Goal: Task Accomplishment & Management: Manage account settings

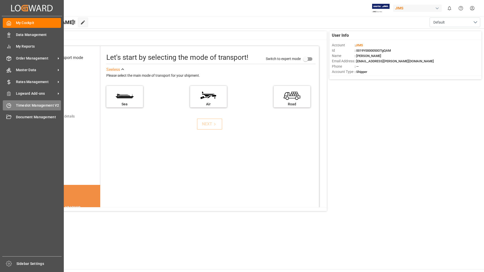
click at [24, 105] on span "Timeslot Management V2" at bounding box center [38, 105] width 45 height 5
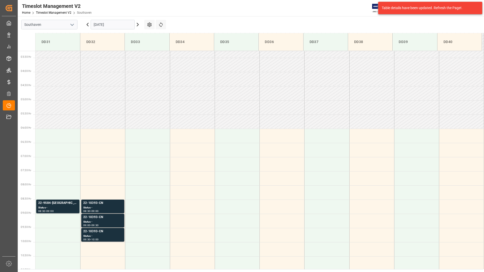
scroll to position [139, 0]
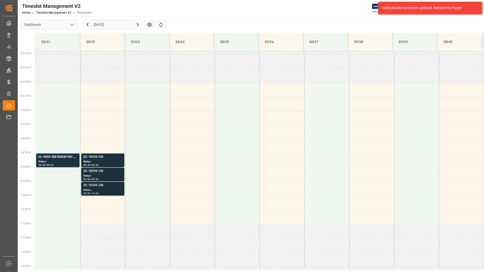
click at [112, 184] on div "22-10393-CN" at bounding box center [102, 185] width 39 height 5
click at [109, 174] on div "Status -" at bounding box center [102, 176] width 39 height 4
click at [109, 162] on div "Status -" at bounding box center [102, 162] width 39 height 4
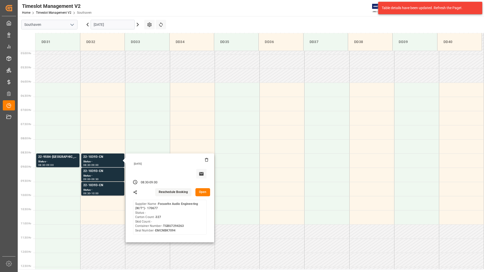
click at [203, 192] on button "Open" at bounding box center [203, 192] width 15 height 8
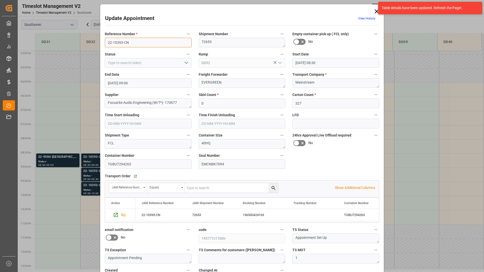
drag, startPoint x: 106, startPoint y: 40, endPoint x: 130, endPoint y: 42, distance: 24.1
click at [130, 42] on input "22-10393-CN" at bounding box center [148, 43] width 87 height 10
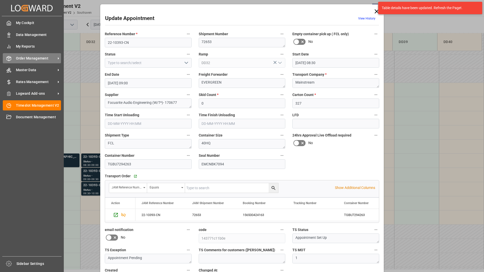
click at [28, 61] on span "Order Management" at bounding box center [36, 58] width 40 height 5
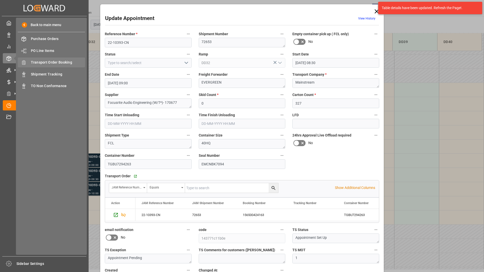
click at [48, 63] on span "Transport Order Booking" at bounding box center [58, 62] width 54 height 5
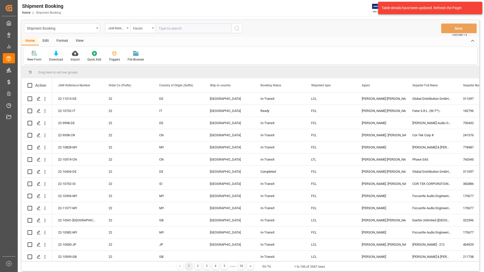
click at [171, 29] on input "text" at bounding box center [194, 29] width 76 height 10
type input "22-10393-CN"
click at [235, 28] on icon "search button" at bounding box center [237, 28] width 6 height 6
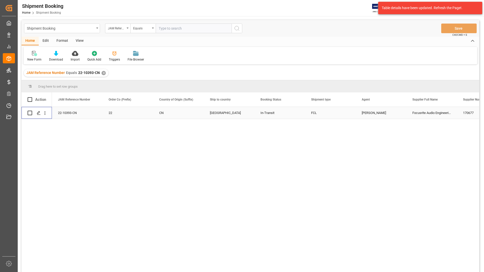
click at [31, 112] on input "Press Space to toggle row selection (unchecked)" at bounding box center [30, 113] width 5 height 5
checkbox input "true"
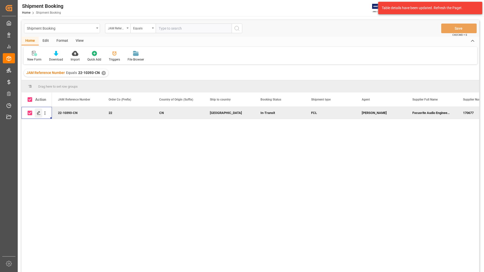
click at [38, 112] on icon "Press SPACE to deselect this row." at bounding box center [39, 113] width 4 height 4
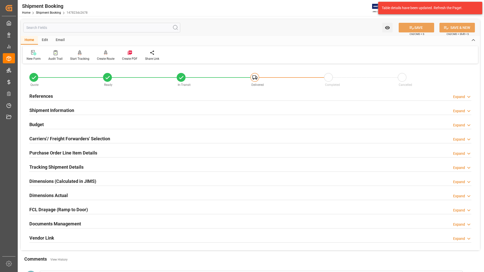
click at [68, 222] on h2 "Documents Management" at bounding box center [55, 223] width 52 height 7
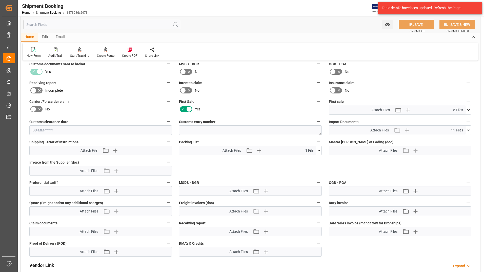
scroll to position [203, 0]
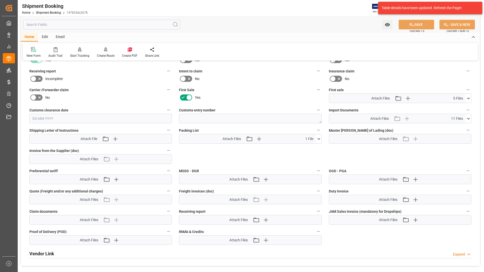
click at [319, 139] on icon at bounding box center [319, 139] width 3 height 2
click at [316, 149] on icon at bounding box center [316, 148] width 5 height 3
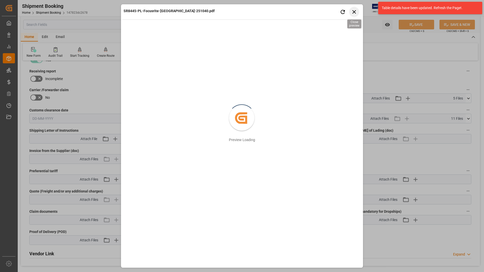
click at [353, 13] on icon "button" at bounding box center [354, 12] width 6 height 6
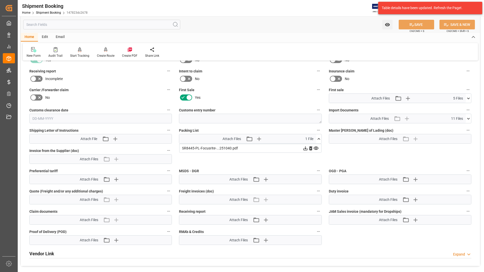
click at [252, 91] on label "First Sale" at bounding box center [250, 89] width 143 height 7
click at [315, 91] on button "First Sale" at bounding box center [318, 89] width 7 height 7
click at [8, 121] on div at bounding box center [242, 136] width 484 height 272
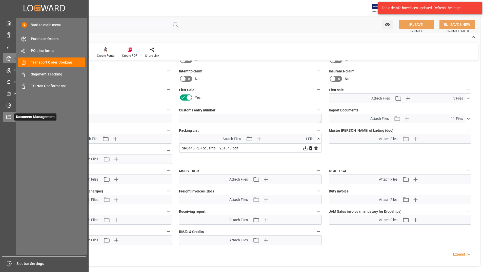
click at [12, 112] on div "Document Management Document Management" at bounding box center [44, 117] width 83 height 10
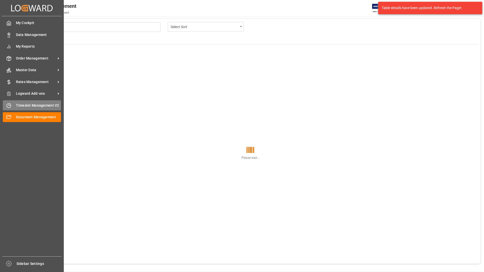
click at [20, 107] on span "Timeslot Management V2" at bounding box center [38, 105] width 45 height 5
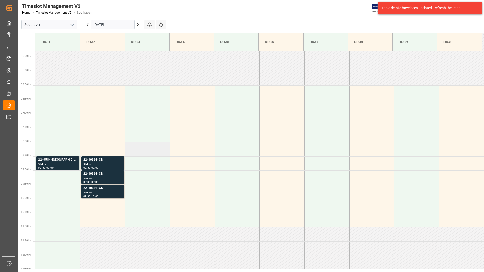
scroll to position [139, 0]
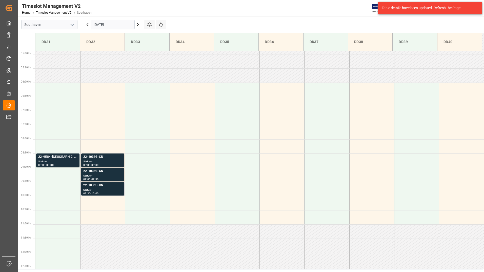
click at [105, 183] on div "22-10393-CN Status - 09:30 - 10:00" at bounding box center [102, 189] width 43 height 14
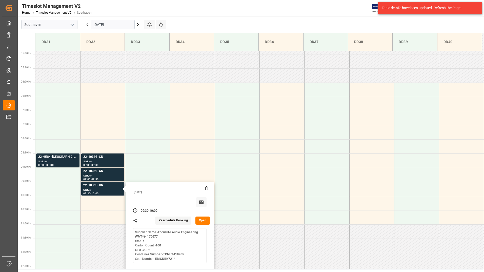
click at [204, 218] on button "Open" at bounding box center [203, 221] width 15 height 8
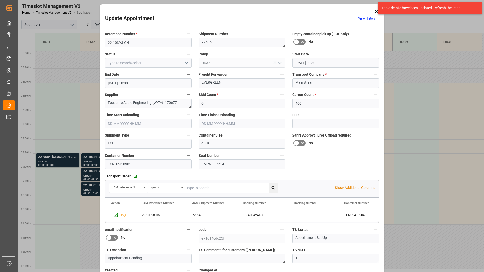
click at [376, 10] on icon at bounding box center [376, 11] width 7 height 7
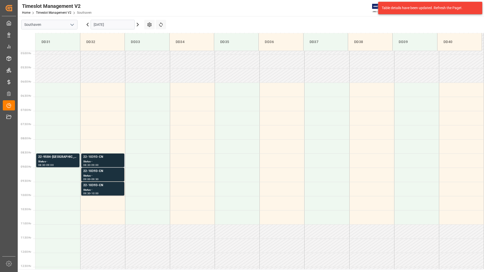
click at [99, 163] on div "Status -" at bounding box center [102, 162] width 39 height 4
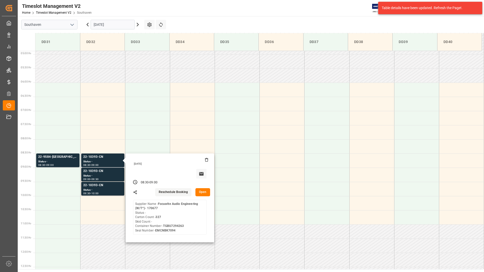
click at [203, 192] on button "Open" at bounding box center [203, 192] width 15 height 8
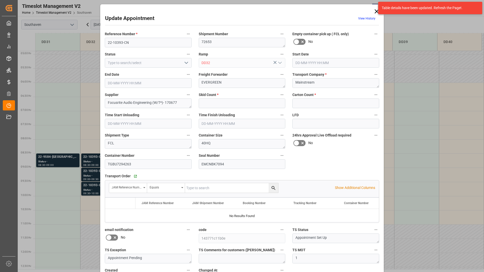
type input "0"
type input "327"
type input "24-09-2025 08:30"
type input "24-09-2025 09:00"
type input "22-09-2025 19:29"
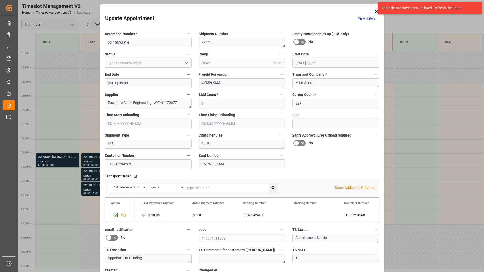
click at [183, 62] on icon "open menu" at bounding box center [186, 63] width 6 height 6
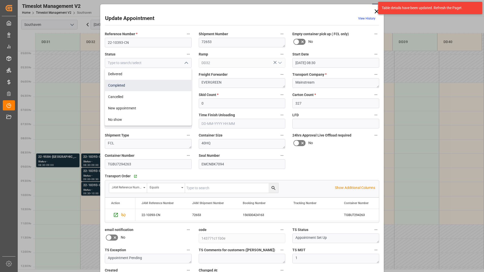
click at [173, 82] on div "Completed" at bounding box center [148, 85] width 86 height 11
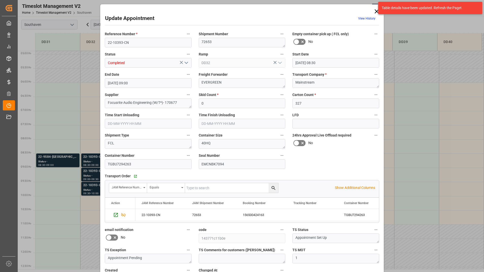
type input "Completed"
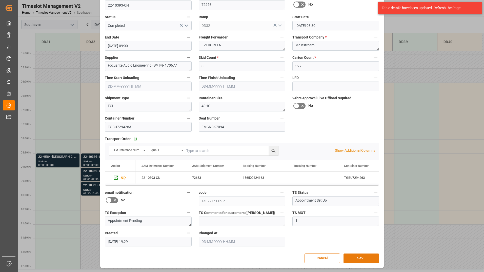
scroll to position [37, 0]
click at [355, 253] on button "SAVE" at bounding box center [361, 258] width 35 height 10
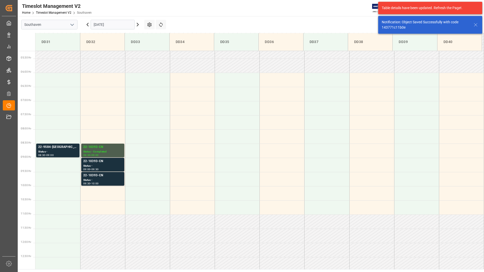
scroll to position [178, 0]
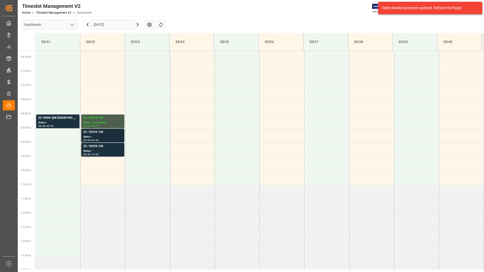
click at [110, 133] on div "22-10393-CN" at bounding box center [102, 132] width 39 height 5
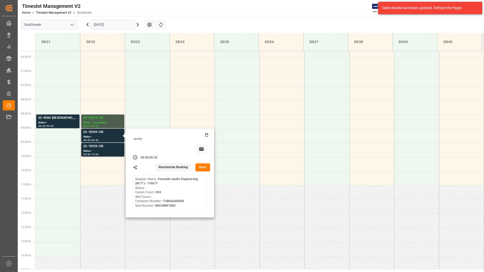
click at [202, 164] on button "Open" at bounding box center [203, 167] width 15 height 8
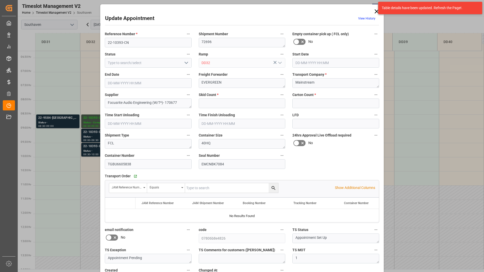
type input "0"
type input "394"
type input "24-09-2025 09:00"
type input "24-09-2025 09:30"
type input "22-09-2025 19:24"
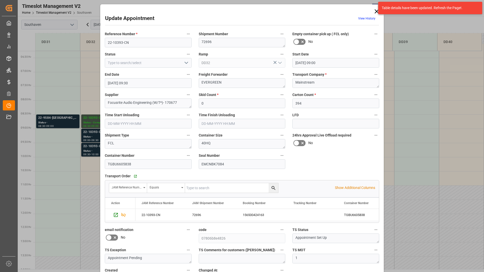
click at [258, 18] on div "Update Appointment View History" at bounding box center [242, 19] width 274 height 10
drag, startPoint x: 107, startPoint y: 41, endPoint x: 128, endPoint y: 41, distance: 20.5
click at [128, 41] on input "22-10393-CN" at bounding box center [148, 43] width 87 height 10
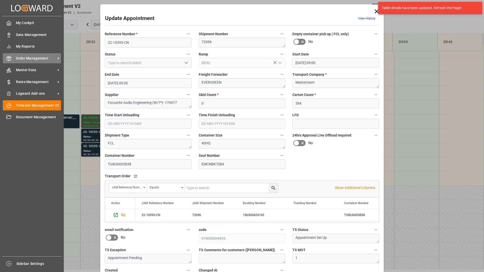
click at [28, 59] on span "Order Management" at bounding box center [36, 58] width 40 height 5
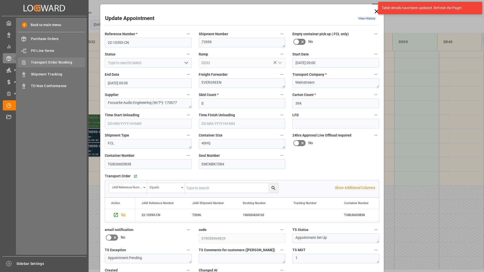
click at [57, 66] on div "Transport Order Booking Transport Order Booking" at bounding box center [51, 63] width 67 height 10
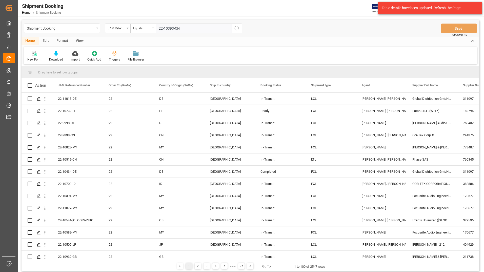
type input "22-10393-CN"
click at [236, 28] on icon "search button" at bounding box center [237, 28] width 6 height 6
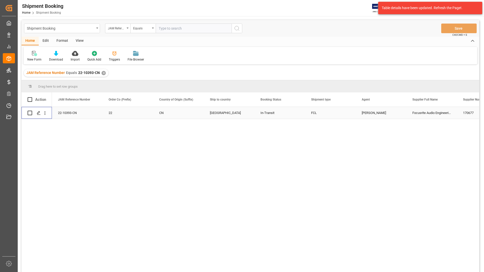
click at [29, 113] on input "Press Space to toggle row selection (unchecked)" at bounding box center [30, 113] width 5 height 5
checkbox input "true"
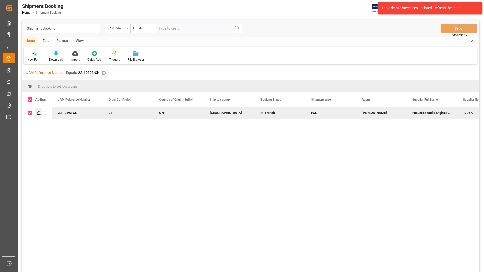
click at [38, 113] on icon "Press SPACE to deselect this row." at bounding box center [39, 113] width 4 height 4
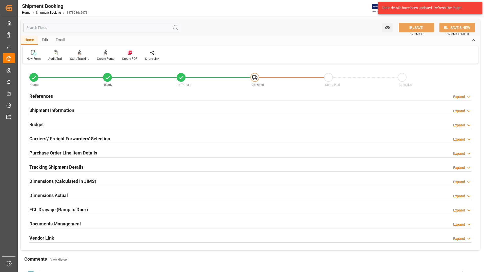
click at [67, 225] on h2 "Documents Management" at bounding box center [55, 223] width 52 height 7
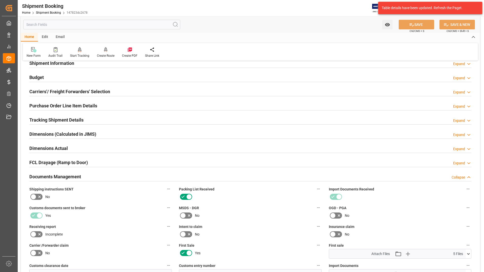
scroll to position [177, 0]
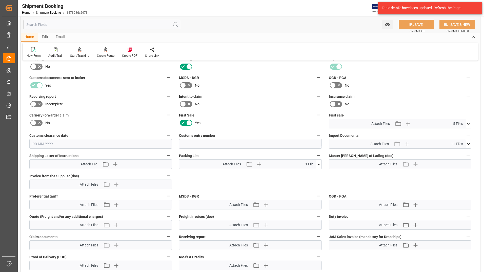
click at [318, 164] on icon at bounding box center [318, 164] width 5 height 5
click at [315, 174] on icon at bounding box center [316, 173] width 5 height 5
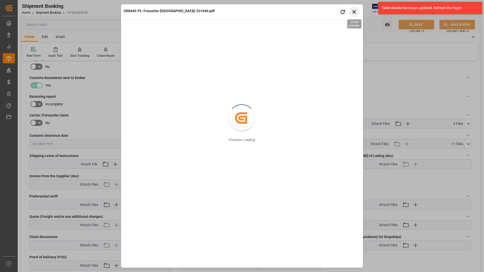
click at [354, 11] on icon "button" at bounding box center [355, 12] width 4 height 4
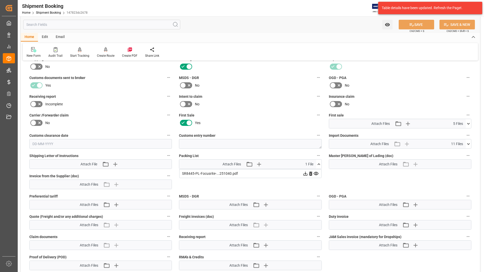
click at [304, 174] on icon at bounding box center [305, 173] width 5 height 5
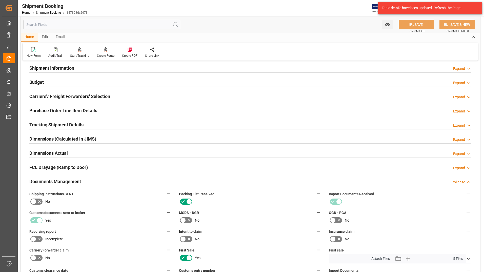
scroll to position [0, 0]
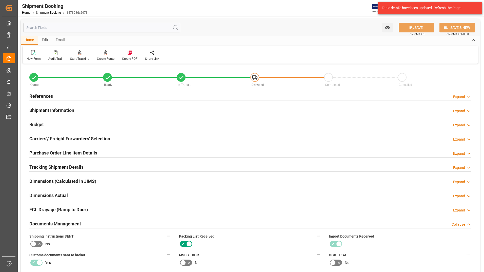
click at [69, 110] on h2 "Shipment Information" at bounding box center [51, 110] width 45 height 7
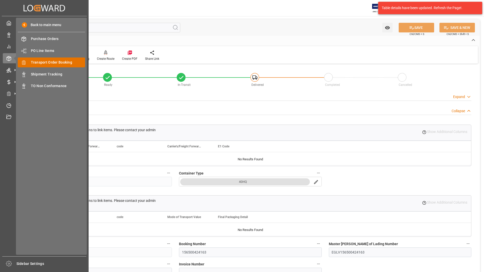
click at [51, 62] on span "Transport Order Booking" at bounding box center [58, 62] width 54 height 5
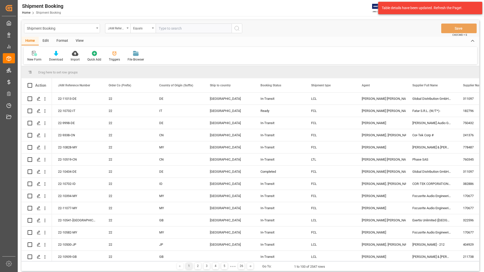
click at [173, 28] on input "text" at bounding box center [194, 29] width 76 height 10
type input "22-10393-cn"
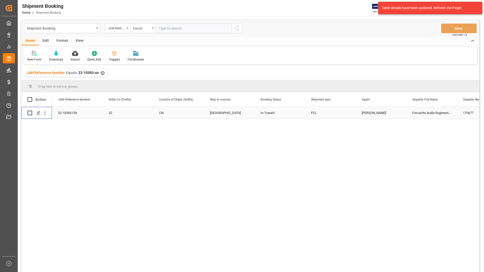
click at [31, 113] on input "Press Space to toggle row selection (unchecked)" at bounding box center [30, 113] width 5 height 5
checkbox input "true"
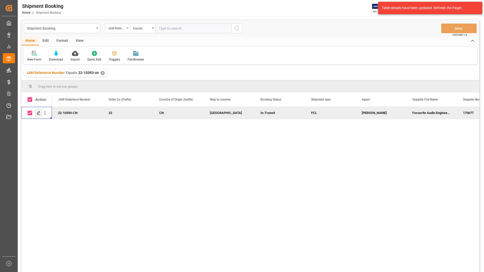
click at [38, 113] on icon "Press SPACE to deselect this row." at bounding box center [39, 113] width 4 height 4
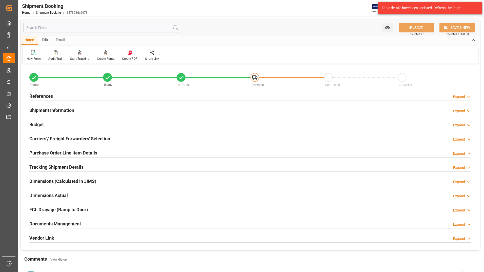
click at [64, 162] on div "Tracking Shipment Details" at bounding box center [56, 167] width 54 height 10
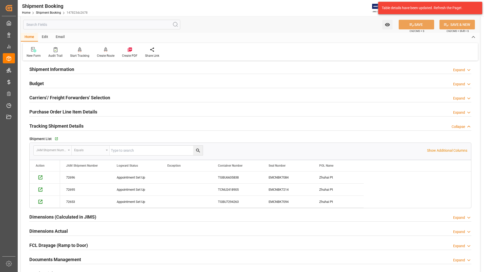
scroll to position [51, 0]
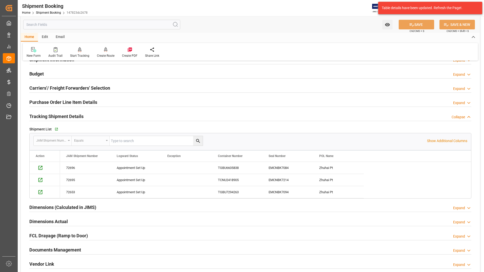
click at [68, 251] on h2 "Documents Management" at bounding box center [55, 249] width 52 height 7
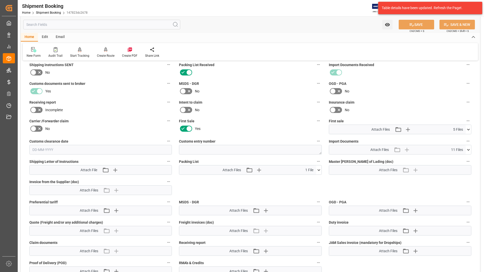
scroll to position [253, 0]
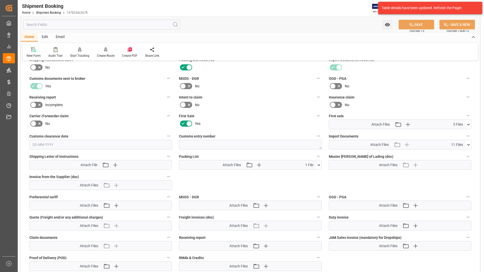
click at [318, 164] on icon at bounding box center [318, 164] width 5 height 5
click at [304, 174] on icon at bounding box center [305, 174] width 5 height 5
click at [307, 174] on icon at bounding box center [305, 175] width 4 height 4
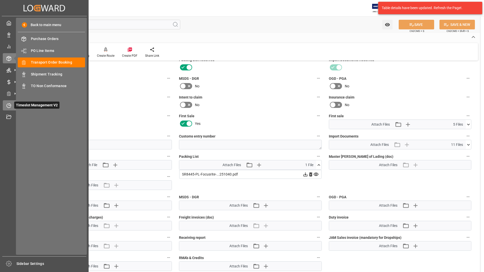
click at [9, 101] on div "Timeslot Management V2 Timeslot Management V2" at bounding box center [44, 105] width 83 height 10
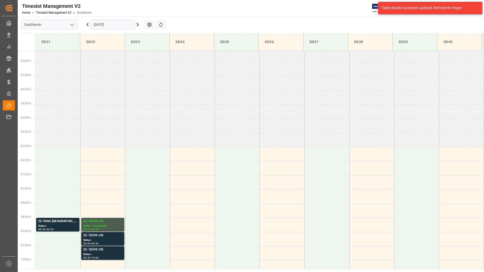
scroll to position [167, 0]
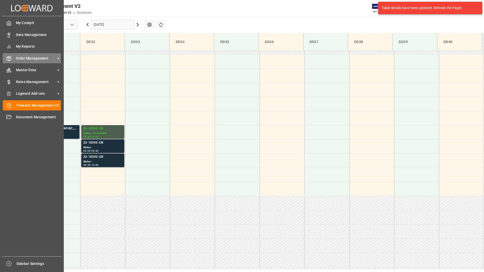
click at [34, 56] on span "Order Management" at bounding box center [36, 58] width 40 height 5
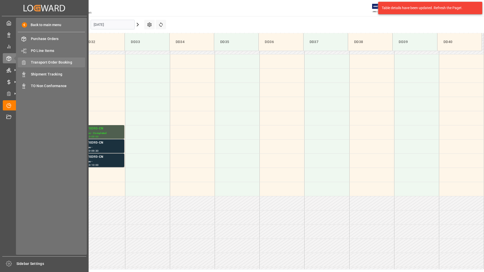
click at [62, 61] on span "Transport Order Booking" at bounding box center [58, 62] width 54 height 5
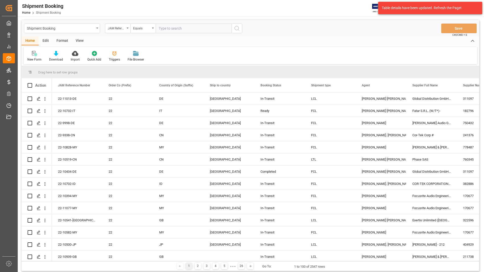
click at [210, 27] on input "text" at bounding box center [194, 29] width 76 height 10
type input "22-10393-cn"
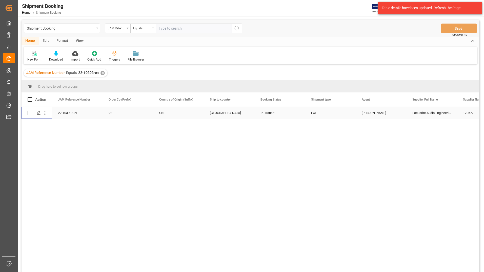
click at [30, 112] on input "Press Space to toggle row selection (unchecked)" at bounding box center [30, 113] width 5 height 5
checkbox input "true"
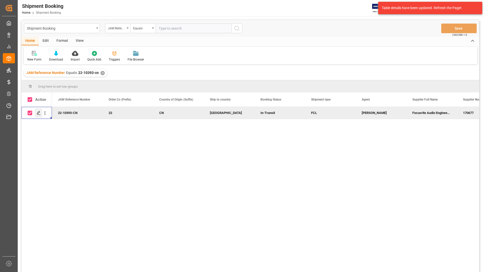
click at [37, 112] on icon "Press SPACE to deselect this row." at bounding box center [39, 113] width 4 height 4
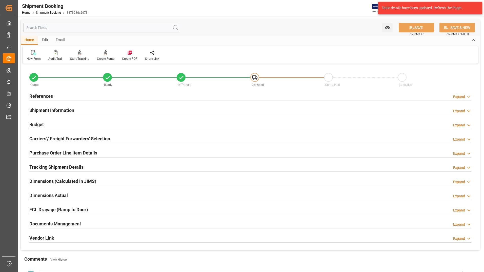
click at [66, 222] on h2 "Documents Management" at bounding box center [55, 223] width 52 height 7
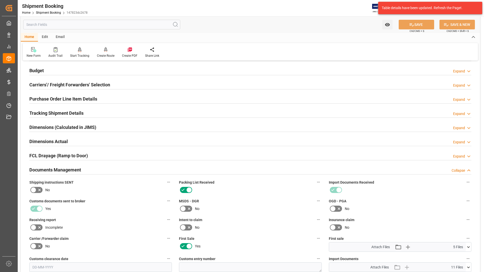
scroll to position [177, 0]
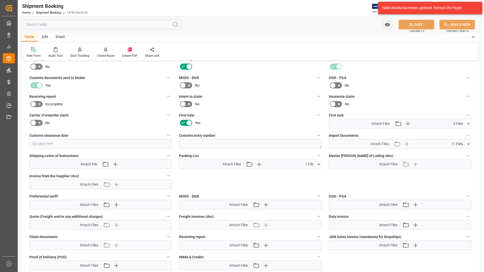
click at [320, 163] on icon at bounding box center [318, 164] width 5 height 5
click at [304, 175] on icon at bounding box center [305, 174] width 4 height 4
click at [307, 171] on icon at bounding box center [305, 173] width 5 height 5
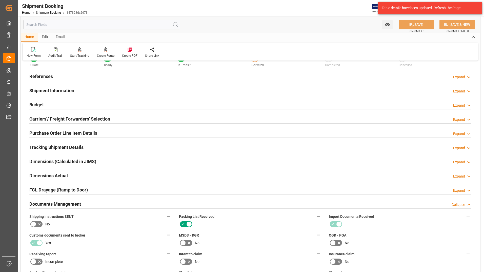
scroll to position [20, 0]
click at [56, 147] on h2 "Tracking Shipment Details" at bounding box center [56, 147] width 54 height 7
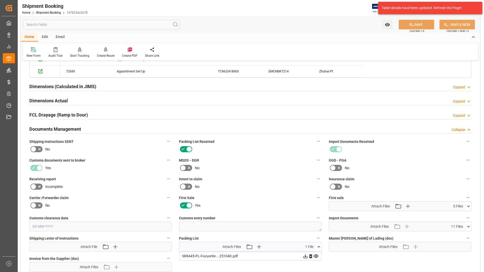
scroll to position [0, 0]
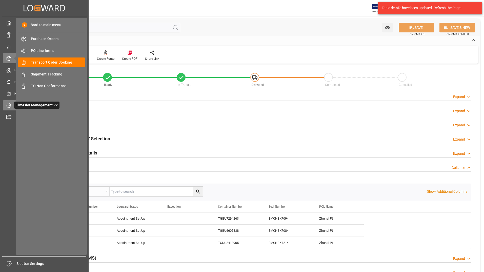
click at [9, 108] on icon at bounding box center [9, 106] width 4 height 4
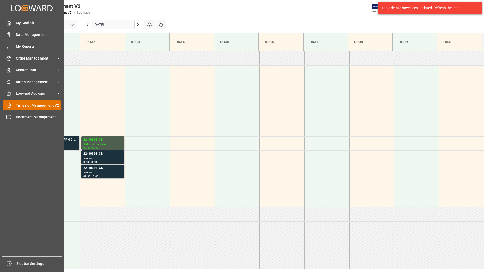
scroll to position [167, 0]
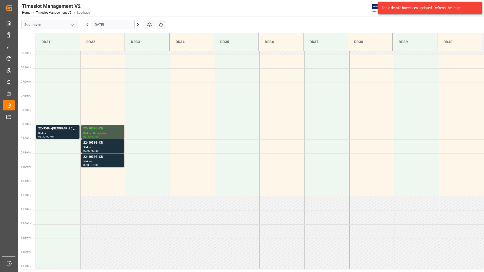
click at [60, 131] on div "22-9584-[GEOGRAPHIC_DATA]" at bounding box center [57, 128] width 39 height 5
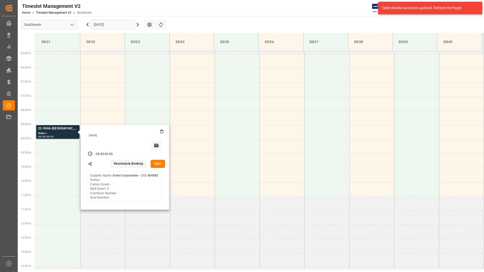
click at [159, 165] on button "Open" at bounding box center [158, 164] width 15 height 8
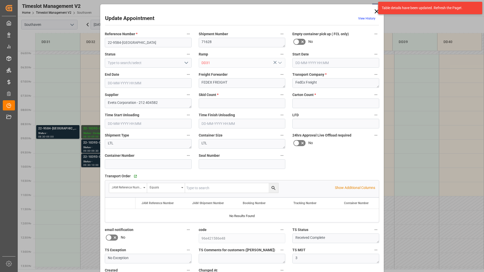
type input "1"
type input "0"
type input "24-09-2025 08:30"
type input "24-09-2025 09:00"
type input "19-09-2025 20:43"
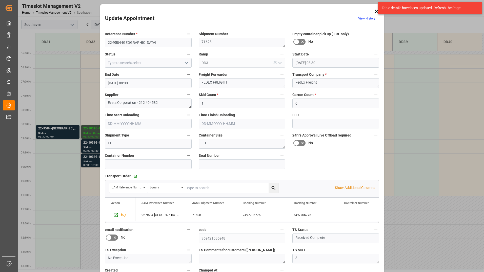
drag, startPoint x: 104, startPoint y: 40, endPoint x: 126, endPoint y: 44, distance: 22.9
click at [126, 44] on div "Reference Number * 22-9584-US" at bounding box center [148, 39] width 94 height 20
drag, startPoint x: 107, startPoint y: 42, endPoint x: 132, endPoint y: 43, distance: 25.1
click at [132, 43] on input "22-9584-[GEOGRAPHIC_DATA]" at bounding box center [148, 43] width 87 height 10
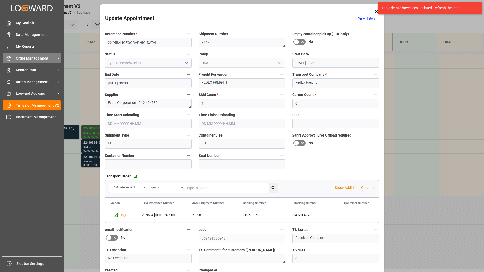
click at [28, 58] on span "Order Management" at bounding box center [36, 58] width 40 height 5
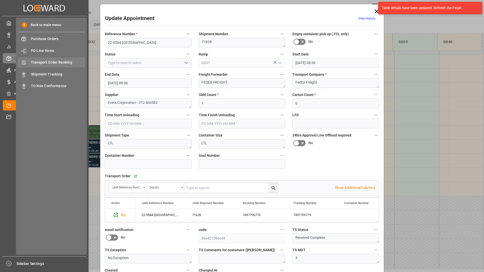
click at [51, 64] on span "Transport Order Booking" at bounding box center [58, 62] width 54 height 5
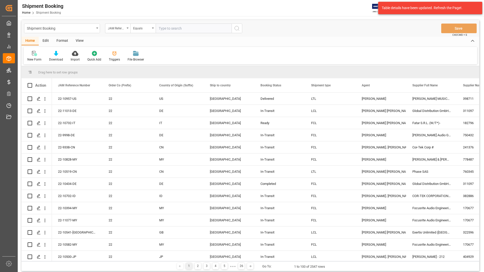
click at [204, 27] on input "text" at bounding box center [194, 29] width 76 height 10
type input "22-9584-[GEOGRAPHIC_DATA]"
click at [235, 27] on icon "search button" at bounding box center [237, 28] width 6 height 6
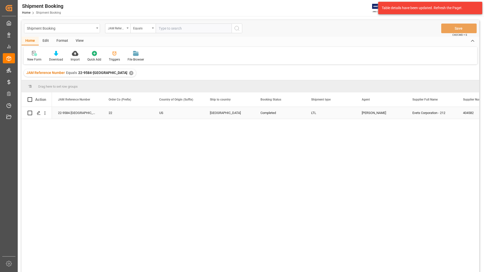
click at [31, 111] on input "Press Space to toggle row selection (unchecked)" at bounding box center [30, 113] width 5 height 5
checkbox input "true"
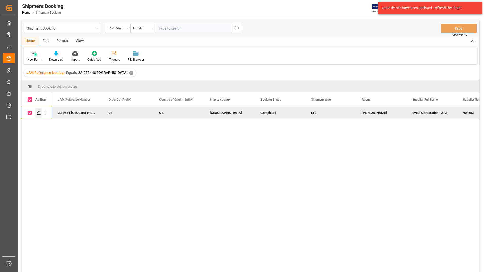
click at [39, 113] on icon "Press SPACE to deselect this row." at bounding box center [39, 113] width 4 height 4
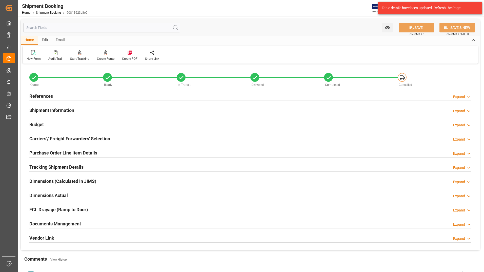
click at [67, 222] on h2 "Documents Management" at bounding box center [55, 223] width 52 height 7
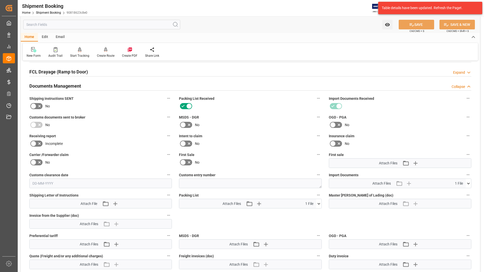
scroll to position [152, 0]
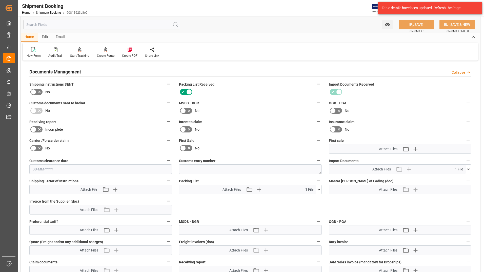
click at [319, 190] on icon at bounding box center [318, 189] width 5 height 5
click at [315, 197] on icon at bounding box center [316, 198] width 5 height 5
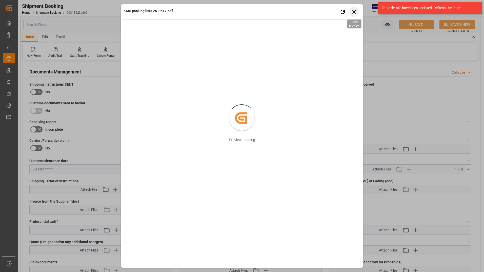
click at [357, 9] on icon "button" at bounding box center [354, 12] width 6 height 6
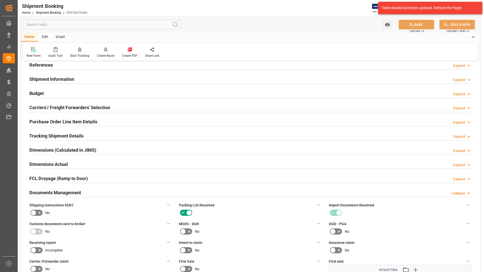
scroll to position [25, 0]
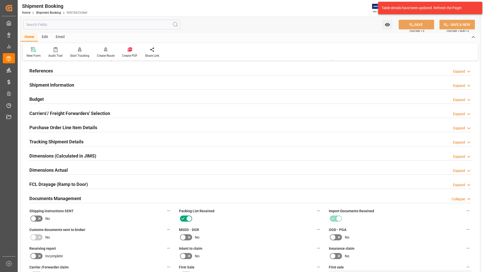
click at [44, 129] on h2 "Purchase Order Line Item Details" at bounding box center [63, 127] width 68 height 7
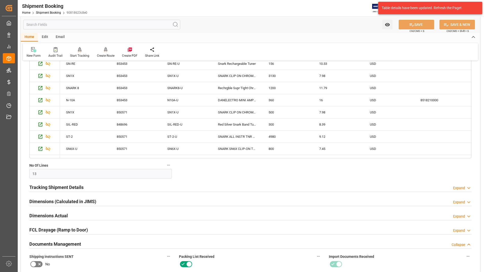
scroll to position [177, 0]
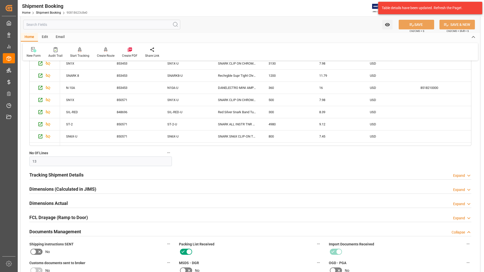
click at [58, 190] on h2 "Dimensions (Calculated in JIMS)" at bounding box center [62, 189] width 67 height 7
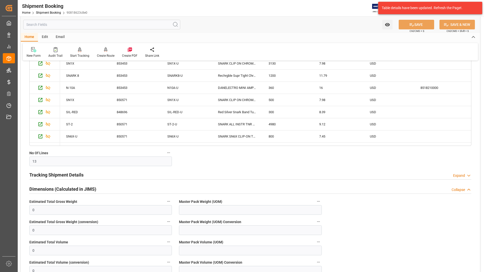
scroll to position [279, 0]
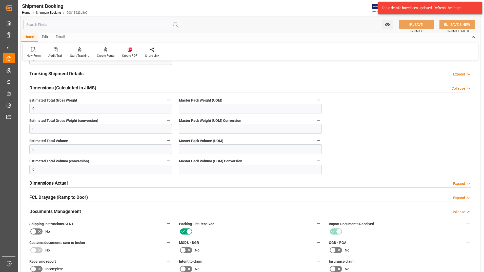
click at [65, 183] on h2 "Dimensions Actual" at bounding box center [48, 183] width 39 height 7
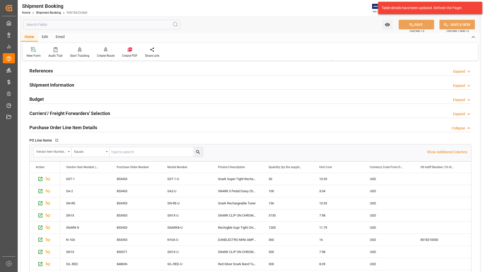
scroll to position [0, 0]
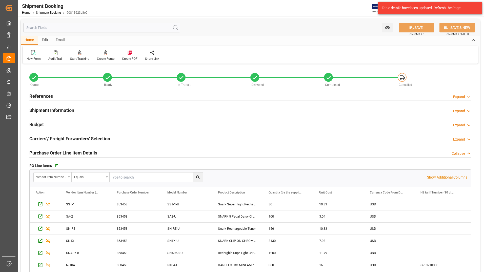
click at [71, 111] on h2 "Shipment Information" at bounding box center [51, 110] width 45 height 7
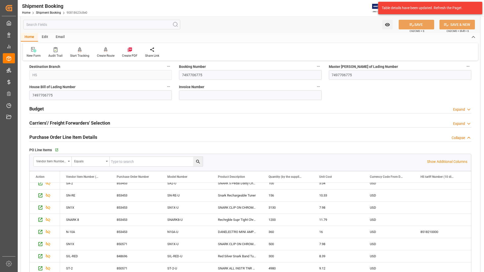
scroll to position [33, 0]
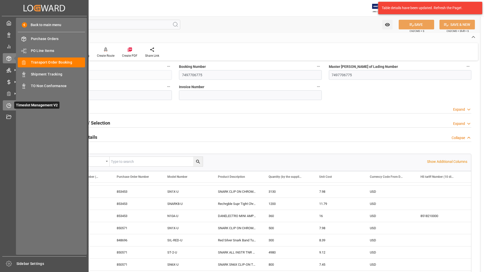
click at [28, 102] on span "Timeslot Management V2" at bounding box center [36, 105] width 45 height 7
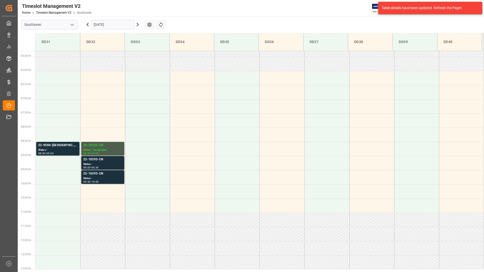
scroll to position [167, 0]
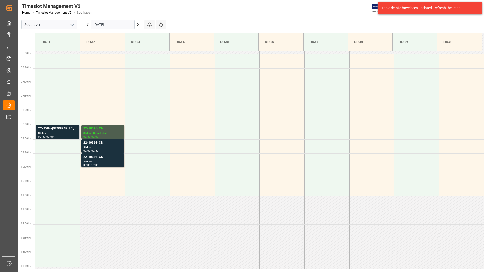
click at [57, 131] on div "22-9584-[GEOGRAPHIC_DATA]" at bounding box center [57, 128] width 39 height 5
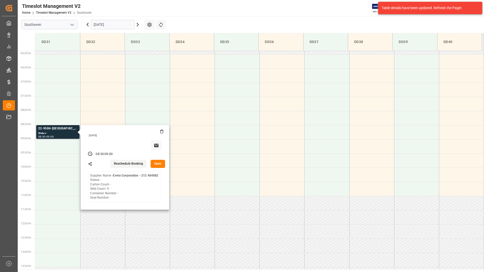
click at [156, 166] on button "Open" at bounding box center [158, 164] width 15 height 8
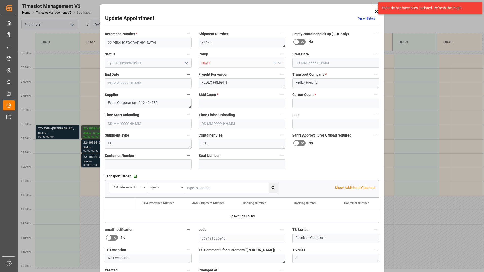
type input "1"
type input "0"
type input "24-09-2025 08:30"
type input "24-09-2025 09:00"
type input "19-09-2025 20:43"
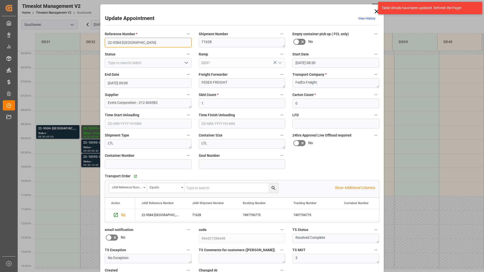
drag, startPoint x: 106, startPoint y: 43, endPoint x: 135, endPoint y: 45, distance: 28.9
click at [135, 45] on input "22-9584-[GEOGRAPHIC_DATA]" at bounding box center [148, 43] width 87 height 10
click at [375, 10] on icon at bounding box center [376, 11] width 7 height 7
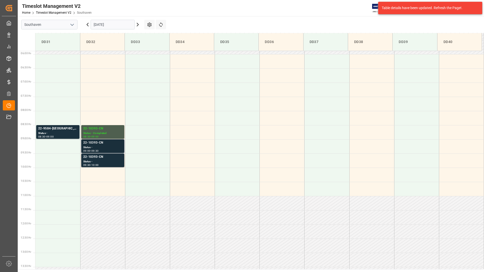
click at [91, 144] on div "22-10393-CN" at bounding box center [102, 142] width 39 height 5
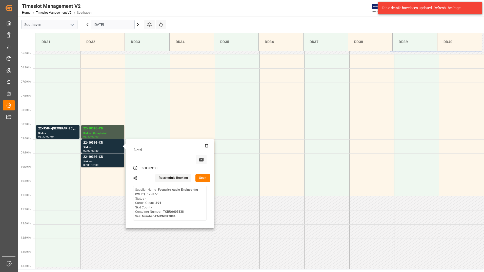
click at [205, 177] on button "Open" at bounding box center [203, 178] width 15 height 8
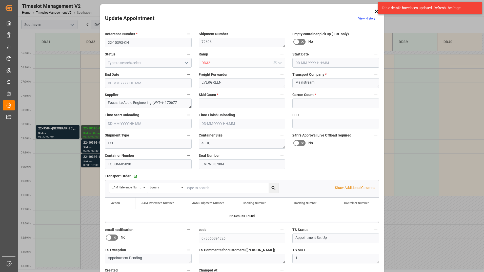
type input "0"
type input "394"
type input "24-09-2025 09:00"
type input "24-09-2025 09:30"
type input "22-09-2025 19:24"
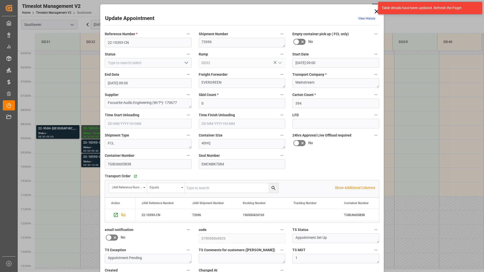
click at [186, 61] on icon "open menu" at bounding box center [186, 63] width 6 height 6
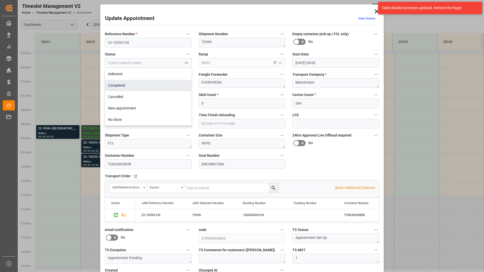
click at [175, 85] on div "Completed" at bounding box center [148, 85] width 86 height 11
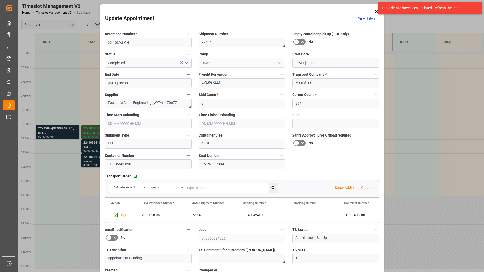
click at [184, 64] on icon "open menu" at bounding box center [186, 63] width 6 height 6
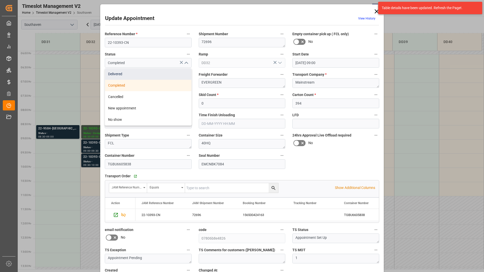
click at [148, 75] on div "Delivered" at bounding box center [148, 73] width 86 height 11
type input "Delivered"
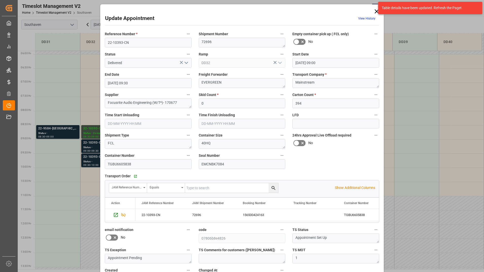
scroll to position [37, 0]
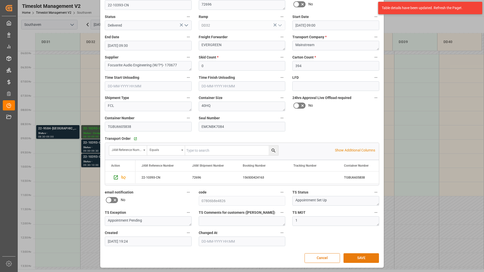
click at [355, 257] on button "SAVE" at bounding box center [361, 258] width 35 height 10
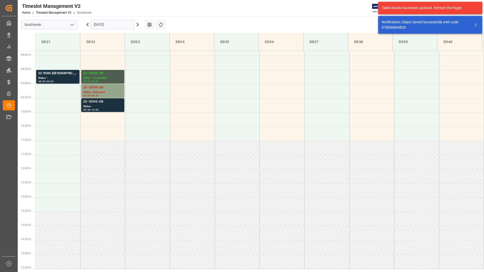
scroll to position [224, 0]
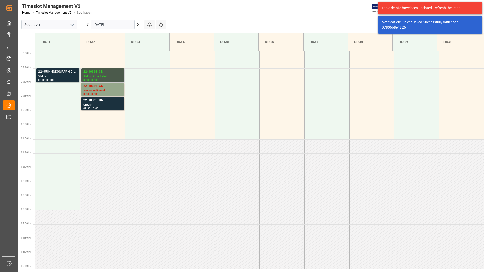
click at [112, 72] on div "22-10393-CN" at bounding box center [102, 71] width 39 height 5
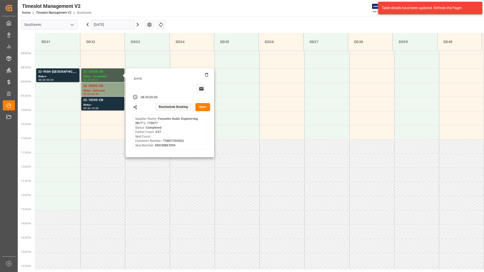
click at [203, 109] on button "Open" at bounding box center [203, 107] width 15 height 8
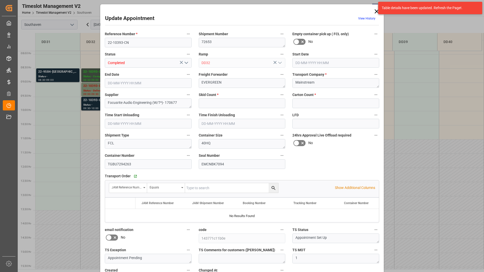
type input "0"
type input "327"
type input "24-09-2025 08:30"
type input "24-09-2025 09:00"
type input "22-09-2025 19:29"
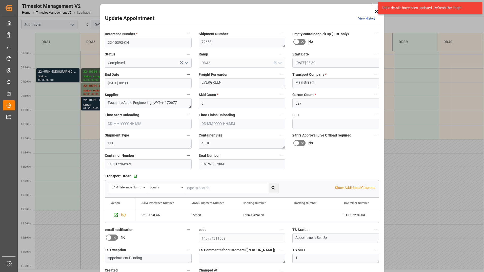
click at [377, 10] on div "Table details have been updated. Refresh the Page!." at bounding box center [431, 8] width 108 height 16
click at [375, 13] on icon at bounding box center [376, 11] width 7 height 7
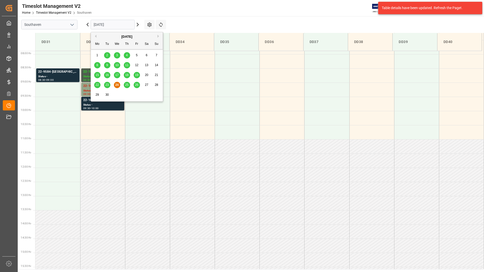
click at [128, 25] on input "[DATE]" at bounding box center [113, 25] width 44 height 10
click at [128, 85] on span "25" at bounding box center [126, 85] width 3 height 4
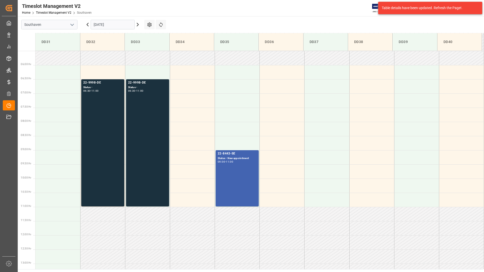
scroll to position [167, 0]
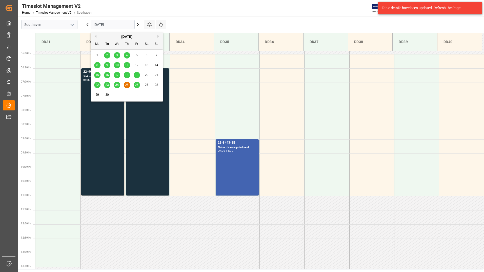
click at [128, 23] on input "25-09-2025" at bounding box center [113, 25] width 44 height 10
click at [117, 82] on div "24" at bounding box center [117, 85] width 6 height 6
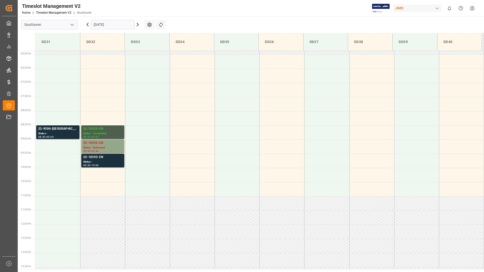
scroll to position [167, 0]
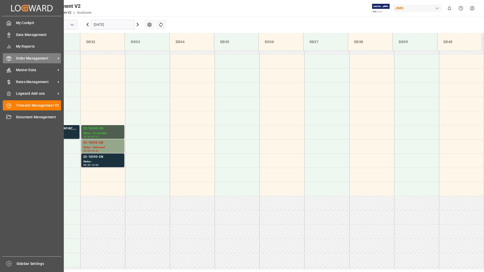
click at [23, 55] on div "Order Management Order Management" at bounding box center [32, 58] width 58 height 10
click at [23, 57] on span "Order Management" at bounding box center [36, 58] width 40 height 5
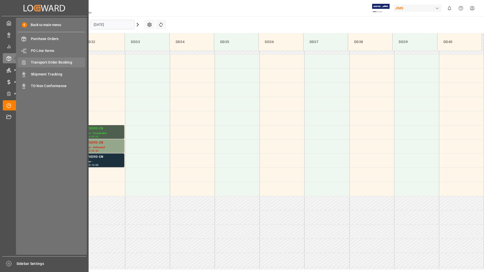
click at [58, 63] on span "Transport Order Booking" at bounding box center [58, 62] width 54 height 5
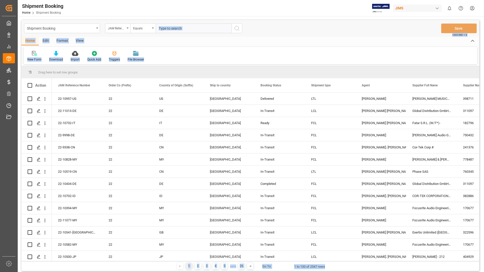
click at [208, 28] on input "text" at bounding box center [194, 29] width 76 height 10
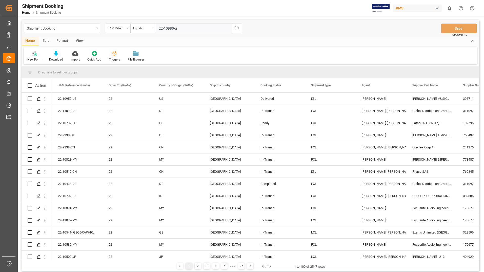
type input "22-10980-gb"
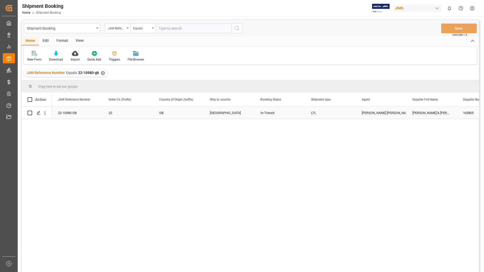
click at [29, 114] on input "Press Space to toggle row selection (unchecked)" at bounding box center [30, 113] width 5 height 5
checkbox input "true"
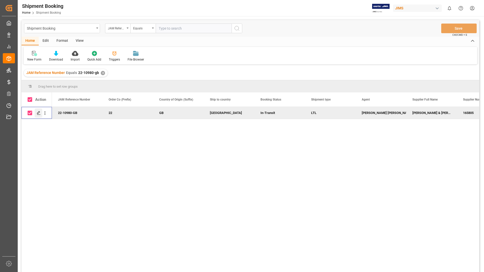
click at [39, 112] on icon "Press SPACE to deselect this row." at bounding box center [39, 113] width 4 height 4
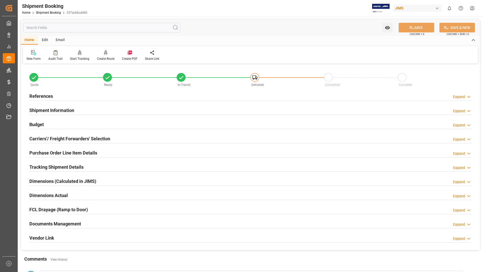
click at [53, 221] on h2 "Documents Management" at bounding box center [55, 223] width 52 height 7
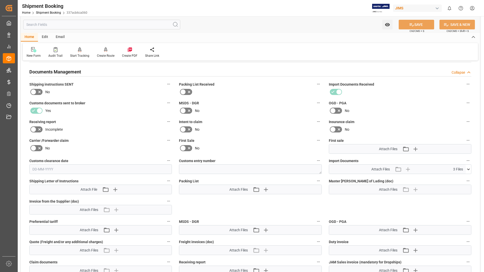
scroll to position [228, 0]
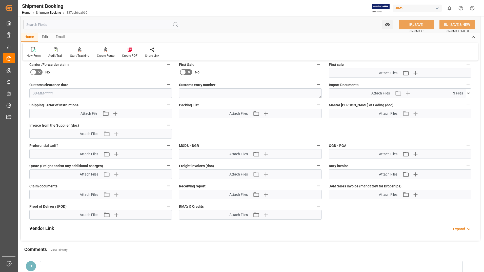
click at [468, 94] on icon at bounding box center [468, 93] width 5 height 5
click at [465, 103] on icon at bounding box center [466, 102] width 5 height 3
